Goal: Book appointment/travel/reservation

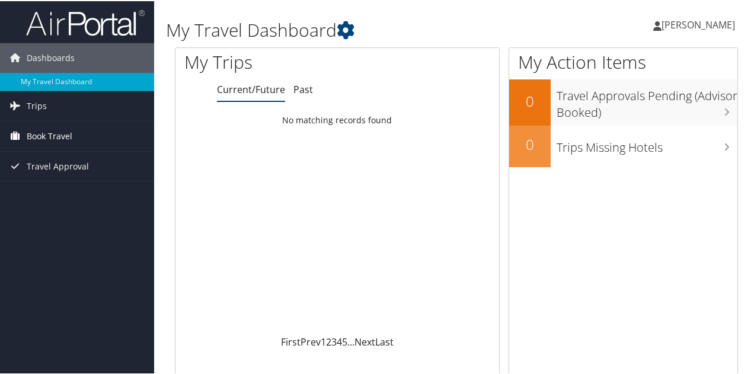
click at [56, 139] on span "Book Travel" at bounding box center [50, 135] width 46 height 30
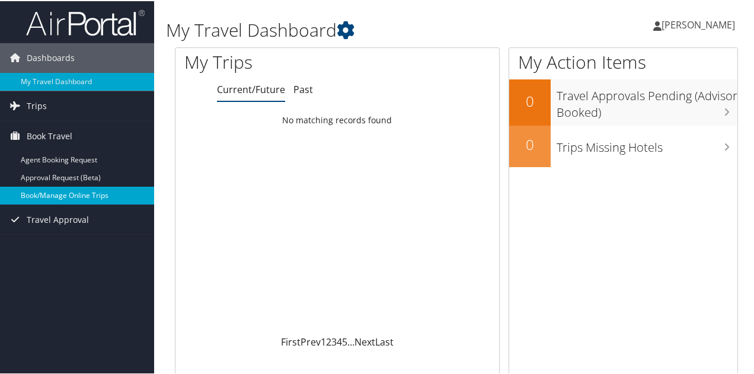
click at [44, 193] on link "Book/Manage Online Trips" at bounding box center [77, 195] width 154 height 18
click at [49, 192] on link "Book/Manage Online Trips" at bounding box center [77, 195] width 154 height 18
